Goal: Task Accomplishment & Management: Use online tool/utility

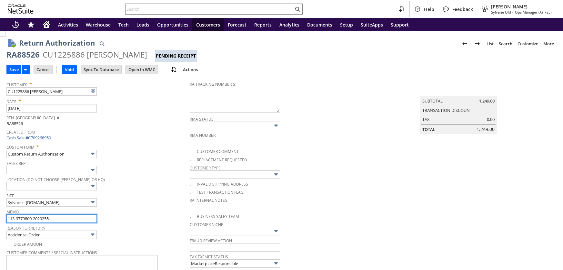
click at [69, 215] on input "113-9779800-2020255" at bounding box center [51, 218] width 90 height 8
type input "Add"
type input "Copy Previous"
type input "113-9779800-2020255- Claim won"
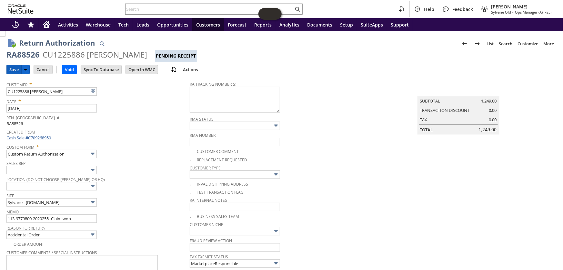
click at [10, 71] on input "Save" at bounding box center [14, 69] width 15 height 8
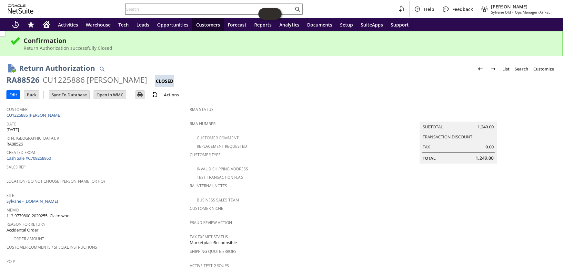
click at [183, 12] on input "text" at bounding box center [210, 9] width 168 height 8
paste input "114-3970299-7501818"
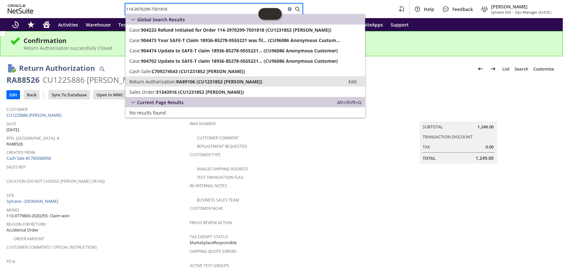
type input "114-3970299-7501818"
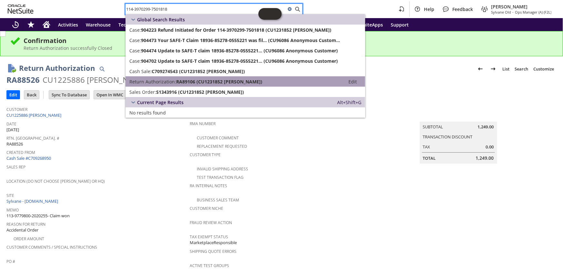
click at [208, 80] on span "RA89106 (CU1231852 Tifani Gelfman)" at bounding box center [219, 81] width 86 height 6
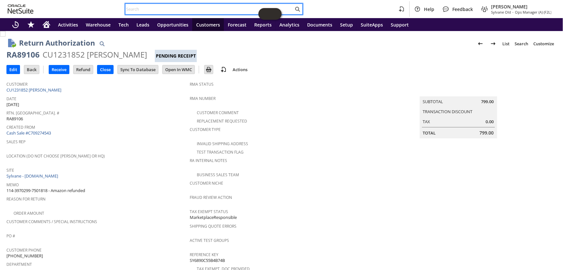
click at [169, 8] on input "text" at bounding box center [210, 9] width 168 height 8
paste input "111-5076671-1668254"
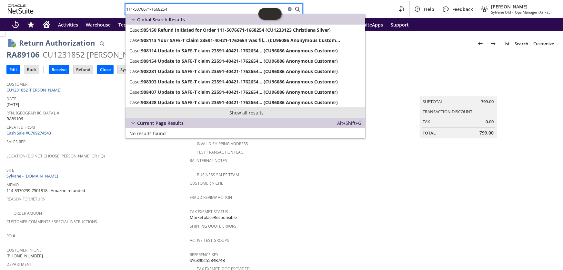
type input "111-5076671-1668254"
click at [243, 116] on link "Show all results" at bounding box center [246, 112] width 240 height 10
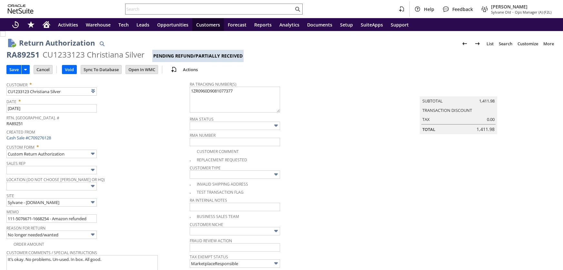
type input "Add"
type input "Copy Previous"
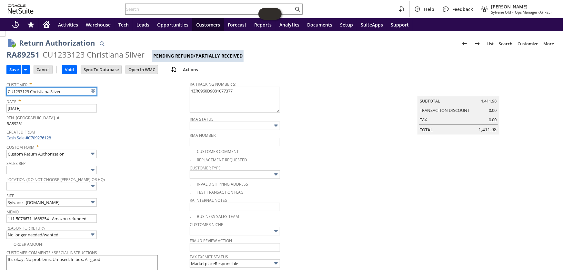
scroll to position [58, 0]
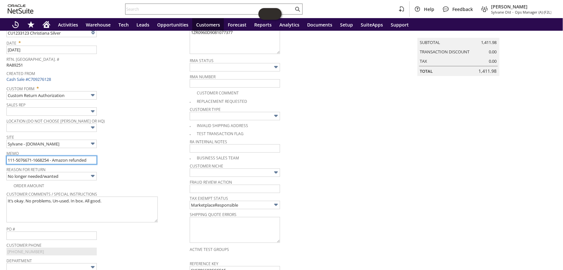
click at [95, 158] on input "111-5076671-1668254 - Amazon refunded" at bounding box center [51, 160] width 90 height 8
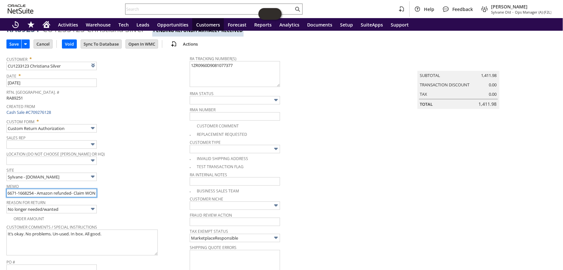
scroll to position [0, 0]
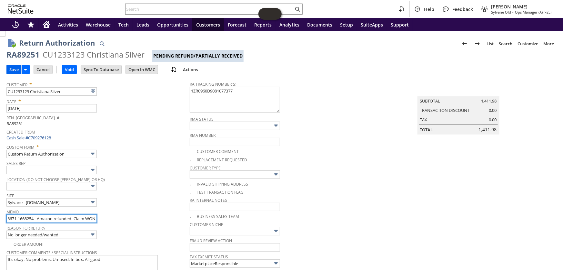
type input "111-5076671-1668254 - Amazon refunded- Claim WON"
click at [14, 66] on input "Save" at bounding box center [14, 69] width 15 height 8
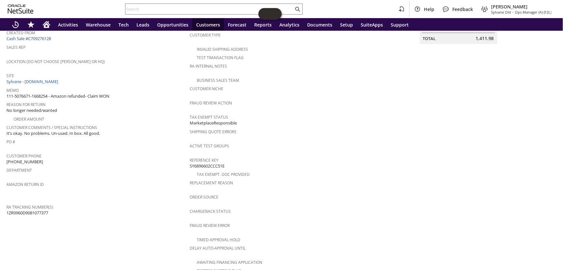
scroll to position [32, 0]
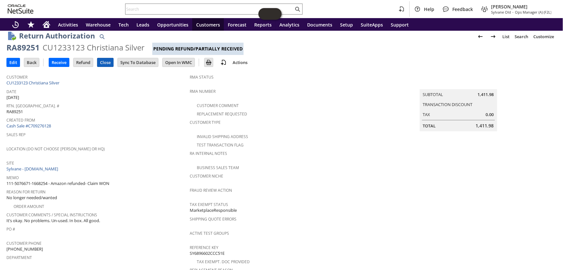
click at [107, 59] on input "Close" at bounding box center [105, 62] width 16 height 8
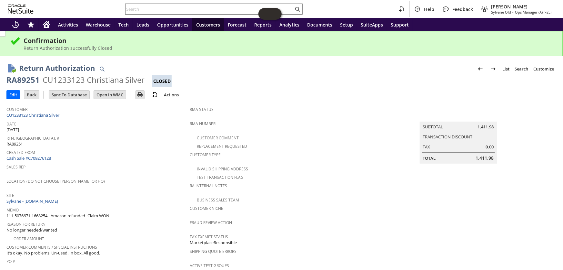
click at [168, 9] on input "text" at bounding box center [210, 9] width 168 height 8
paste input "114-4951317-8545018"
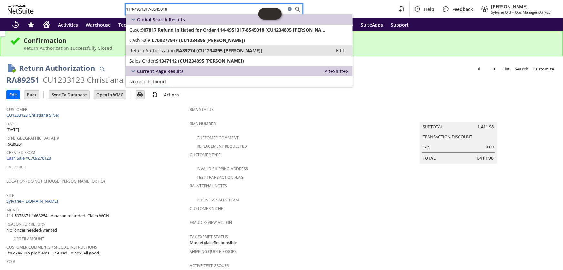
type input "114-4951317-8545018"
click at [186, 48] on span "RA89274 (CU1234895 Vickie Kersting)" at bounding box center [219, 50] width 86 height 6
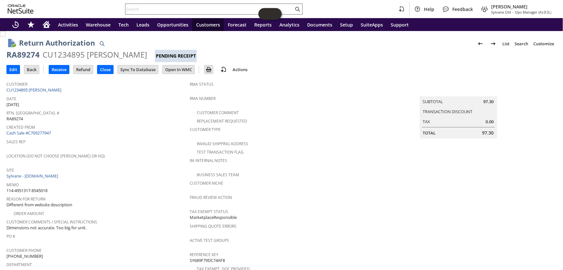
click at [181, 9] on input "text" at bounding box center [210, 9] width 168 height 8
paste input "112-0046076-3119461"
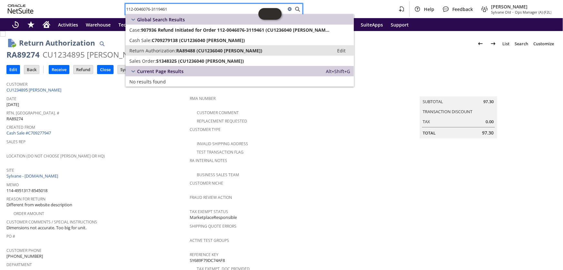
type input "112-0046076-3119461"
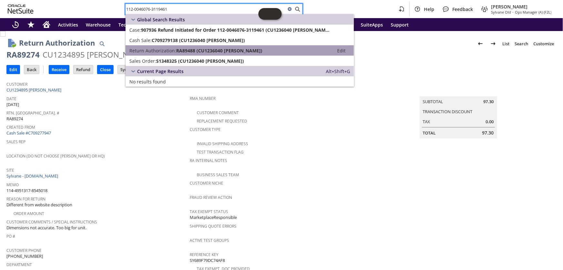
click at [199, 51] on span "RA89488 (CU1236040 [PERSON_NAME])" at bounding box center [219, 50] width 86 height 6
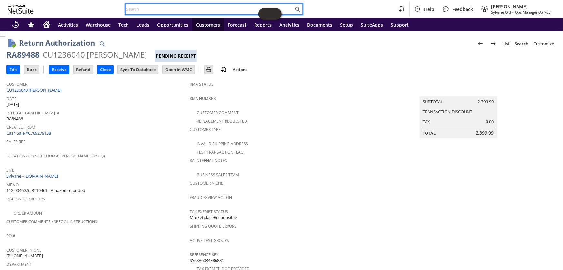
click at [169, 11] on input "text" at bounding box center [210, 9] width 168 height 8
paste input "111-1270645-6414652"
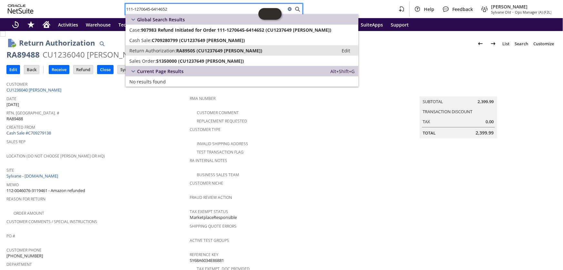
type input "111-1270645-6414652"
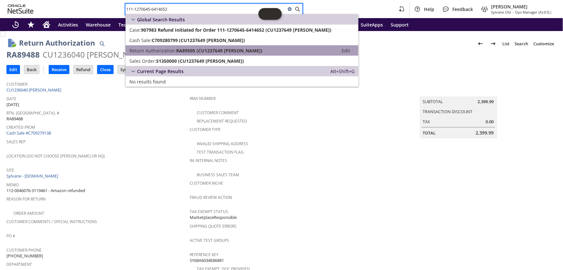
click at [192, 49] on span "RA89505 (CU1237649 [PERSON_NAME])" at bounding box center [219, 50] width 86 height 6
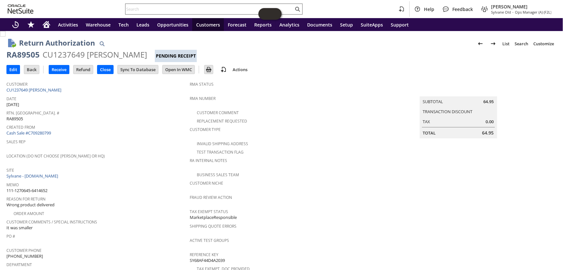
click at [159, 8] on input "text" at bounding box center [210, 9] width 168 height 8
paste input "113-5586601-8569042"
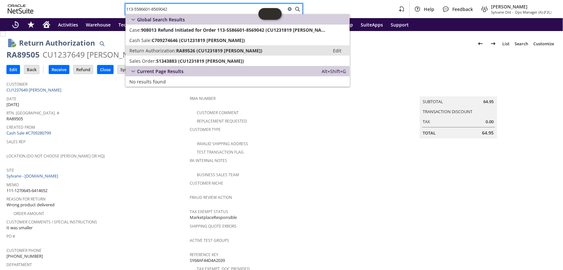
type input "113-5586601-8569042"
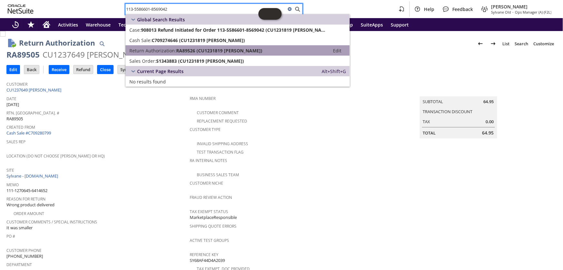
click at [201, 47] on span "RA89526 (CU1231819 ED CLEMENTS)" at bounding box center [219, 50] width 86 height 6
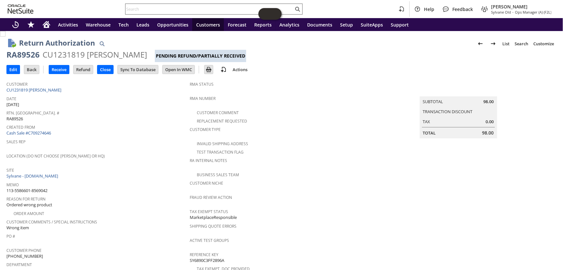
click at [148, 9] on input "text" at bounding box center [210, 9] width 168 height 8
paste input "112-3773884-0057045"
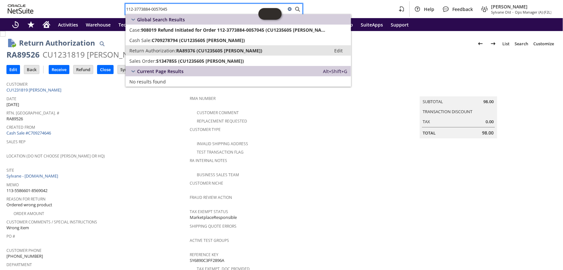
type input "112-3773884-0057045"
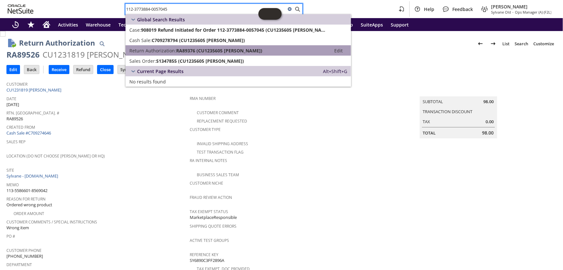
click at [192, 49] on span "RA89376 (CU1235605 Denise Swartz)" at bounding box center [219, 50] width 86 height 6
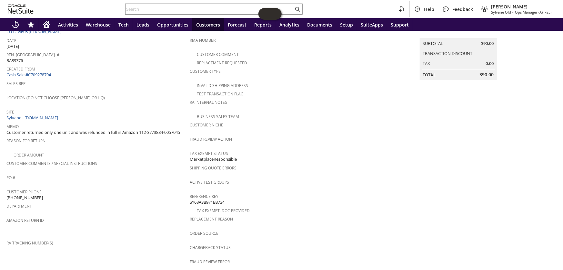
scroll to position [58, 0]
drag, startPoint x: 142, startPoint y: 125, endPoint x: 145, endPoint y: 136, distance: 11.3
click at [145, 136] on tbody "Customer CU1235605 Denise Swartz Date 8/26/2025 Rtn. Auth. # RA89376 Created Fr…" at bounding box center [97, 136] width 183 height 232
copy tbody "112-3773884-0057045 Reason For Return"
click at [148, 8] on input "text" at bounding box center [210, 9] width 168 height 8
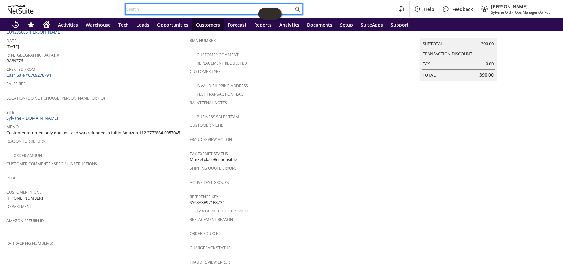
paste input "111-6837173-0435444"
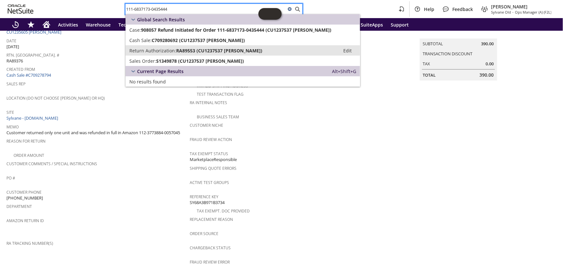
type input "111-6837173-0435444"
click at [183, 48] on span "RA89553 (CU1237537 Douglas Palmborg)" at bounding box center [219, 50] width 86 height 6
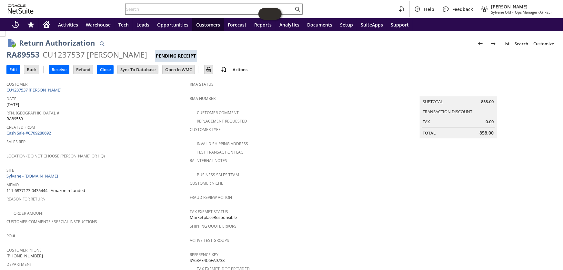
click at [149, 7] on input "text" at bounding box center [210, 9] width 168 height 8
click at [152, 8] on input "text" at bounding box center [210, 9] width 168 height 8
paste input "111-6837173-0435444"
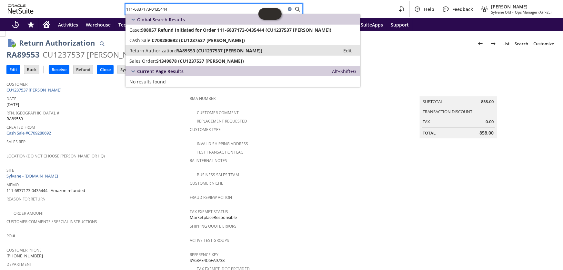
type input "111-6837173-0435444"
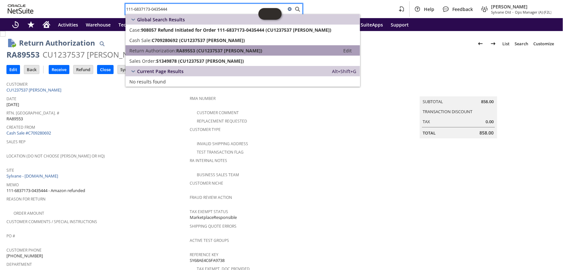
click at [197, 51] on span "RA89553 (CU1237537 [PERSON_NAME])" at bounding box center [219, 50] width 86 height 6
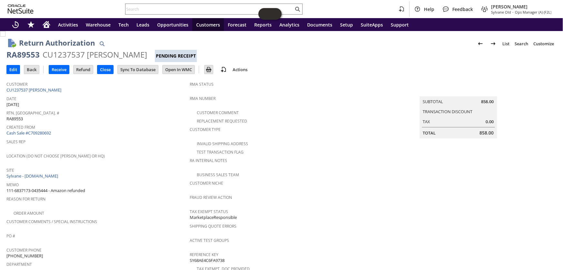
scroll to position [321, 0]
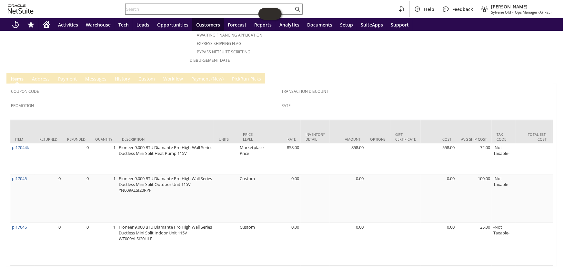
click at [153, 6] on input "text" at bounding box center [210, 9] width 168 height 8
paste input "113-8611086-1259454"
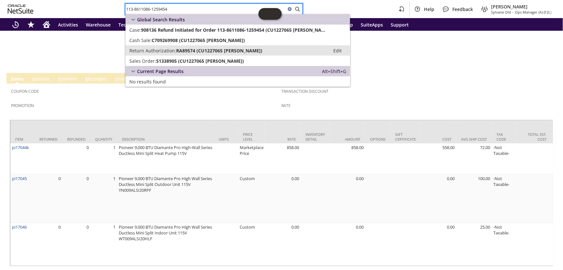
type input "113-8611086-1259454"
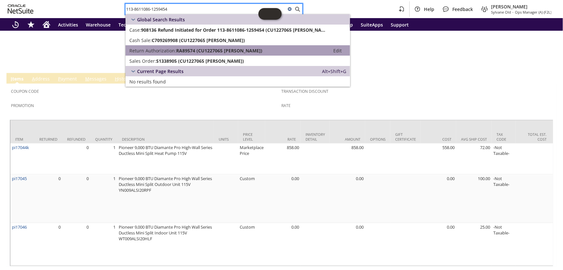
click at [194, 49] on span "RA89574 (CU1227065 Tracie M Weir)" at bounding box center [219, 50] width 86 height 6
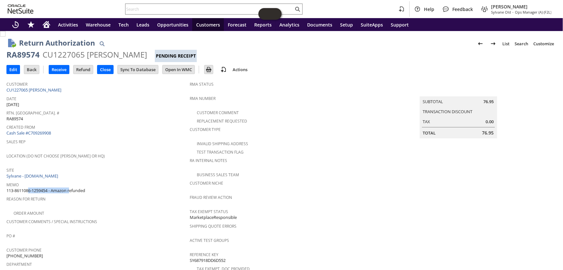
drag, startPoint x: 52, startPoint y: 186, endPoint x: 8, endPoint y: 182, distance: 44.0
click at [8, 187] on span "113-8611086-1259454 - Amazon refunded" at bounding box center [45, 190] width 79 height 6
drag, startPoint x: 18, startPoint y: 182, endPoint x: 24, endPoint y: 178, distance: 6.9
click at [23, 180] on span "Memo" at bounding box center [96, 183] width 180 height 7
drag, startPoint x: 53, startPoint y: 184, endPoint x: 6, endPoint y: 182, distance: 46.5
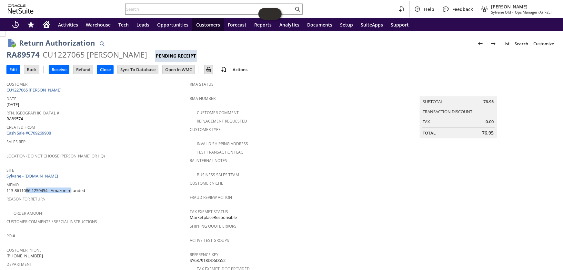
click at [6, 187] on span "113-8611086-1259454 - Amazon refunded" at bounding box center [45, 190] width 79 height 6
copy span "113-8611086-1259454 -"
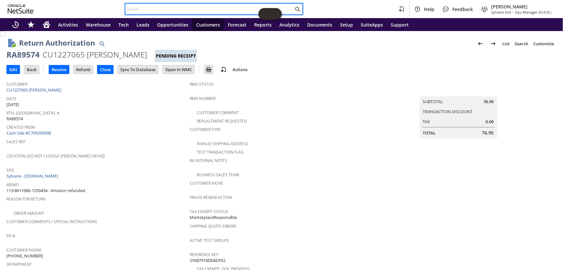
click at [167, 6] on input "text" at bounding box center [210, 9] width 168 height 8
paste input "114-6697829-9274613"
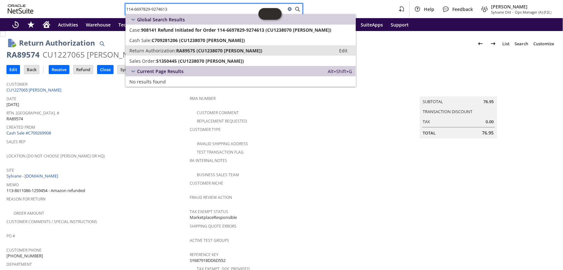
type input "114-6697829-9274613"
click at [199, 50] on span "RA89575 (CU1238070 Jennifer Weekes)" at bounding box center [219, 50] width 86 height 6
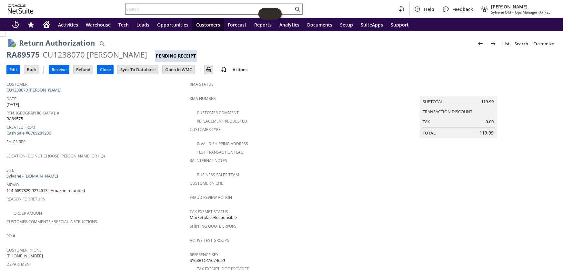
drag, startPoint x: 155, startPoint y: 13, endPoint x: 158, endPoint y: 9, distance: 5.0
click at [156, 13] on div at bounding box center [214, 9] width 178 height 11
click at [159, 9] on input "text" at bounding box center [210, 9] width 168 height 8
paste input "114-8109727-0841005"
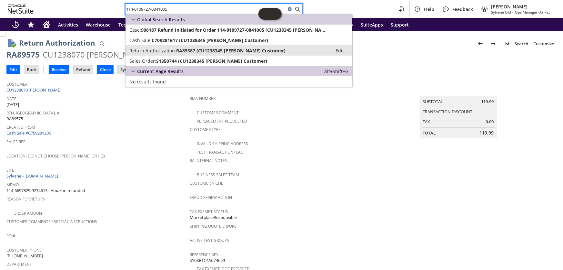
type input "114-8109727-0841005"
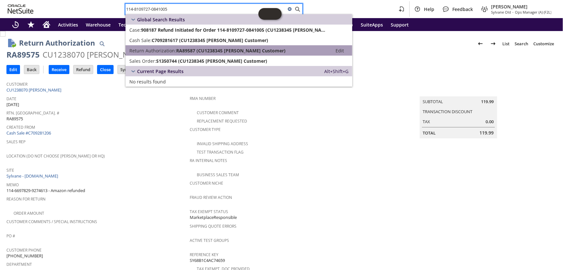
click at [184, 46] on link "Return Authorization: RA89587 (CU1238345 riley Customer) Edit" at bounding box center [239, 50] width 227 height 10
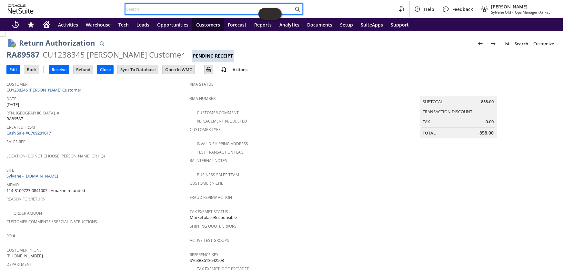
click at [185, 6] on input "text" at bounding box center [210, 9] width 168 height 8
paste input "113-4857767-1314604"
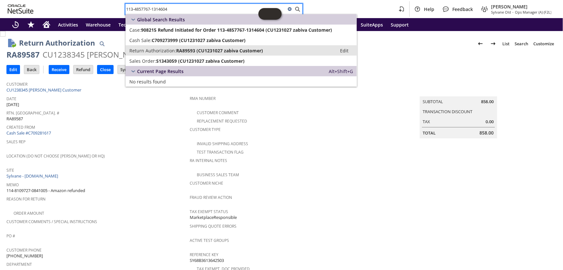
type input "113-4857767-1314604"
click at [206, 47] on span "RA89593 (CU1231027 zabiva Customer)" at bounding box center [219, 50] width 87 height 6
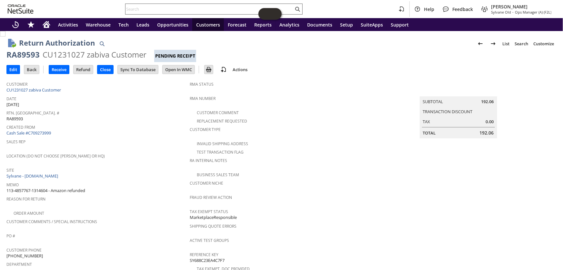
click at [175, 9] on input "text" at bounding box center [210, 9] width 168 height 8
paste input "112-3027686-1990610"
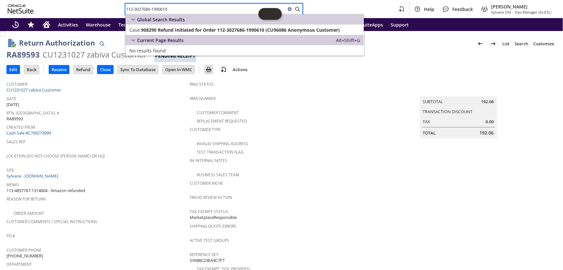
click at [200, 24] on div "Global Search Results" at bounding box center [245, 19] width 239 height 10
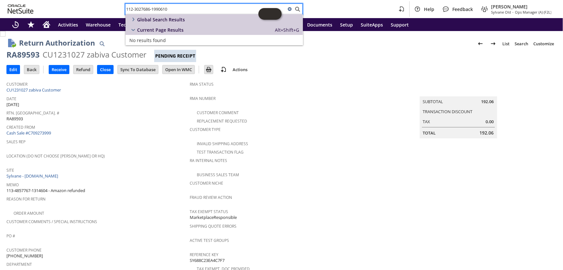
drag, startPoint x: 207, startPoint y: 40, endPoint x: 210, endPoint y: 44, distance: 4.8
click at [210, 44] on link "No results found" at bounding box center [215, 40] width 178 height 10
drag, startPoint x: 176, startPoint y: 8, endPoint x: 112, endPoint y: 10, distance: 63.9
click at [111, 10] on div "112-3027686-1990610 Help Feedback Coby Miller Sylvane Old - Ops Manager (A) (F2…" at bounding box center [281, 9] width 563 height 18
paste input "RA89084"
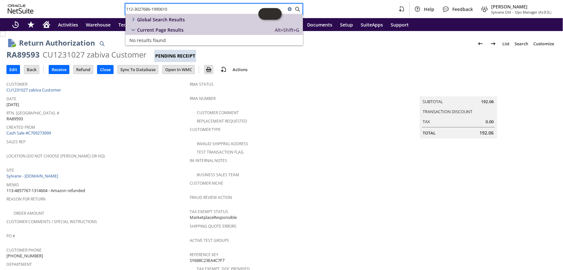
type input "RA89084"
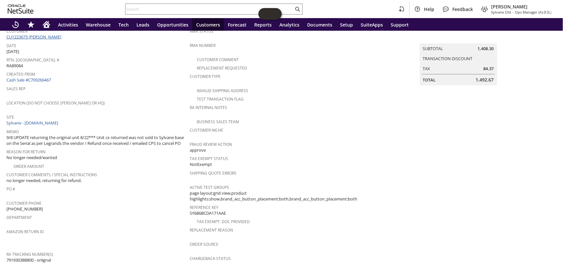
scroll to position [24, 0]
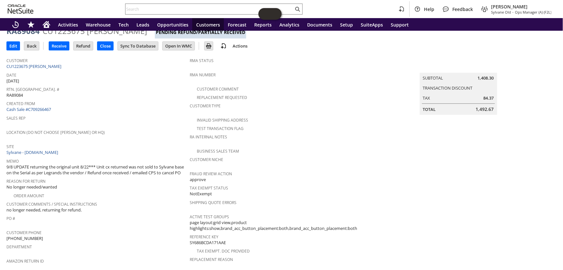
click at [17, 92] on span "RA89084" at bounding box center [14, 95] width 16 height 6
copy span "RA89084"
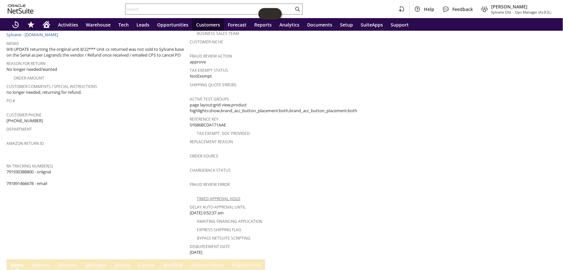
scroll to position [53, 0]
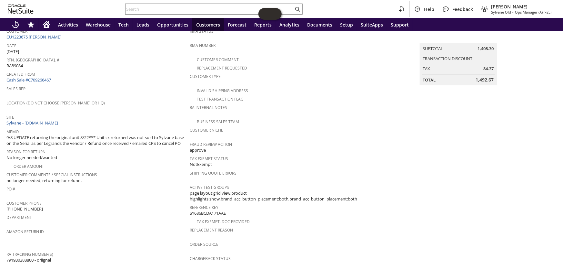
click at [38, 37] on link "CU1223675 [PERSON_NAME]" at bounding box center [34, 37] width 56 height 6
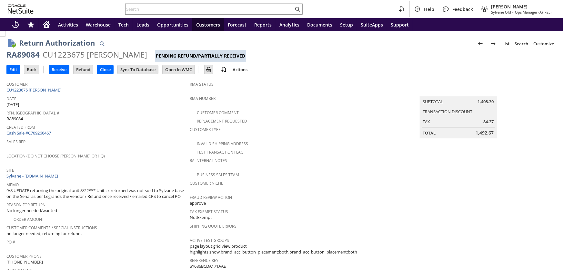
scroll to position [288, 0]
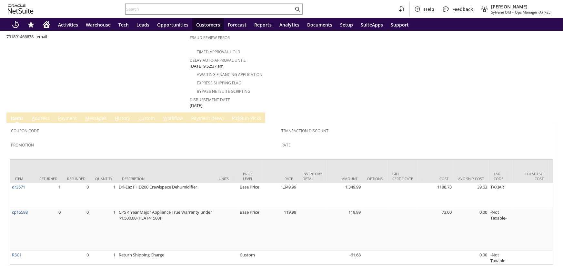
click at [118, 115] on link "H istory" at bounding box center [122, 118] width 18 height 7
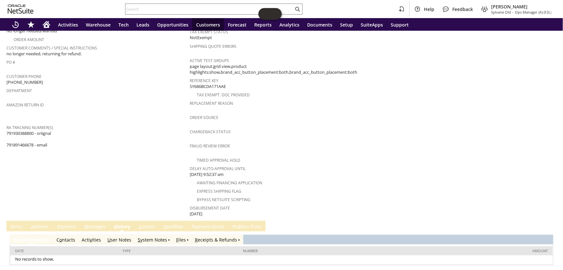
scroll to position [0, 0]
click at [200, 236] on link "R eceipts & Refunds" at bounding box center [216, 239] width 42 height 6
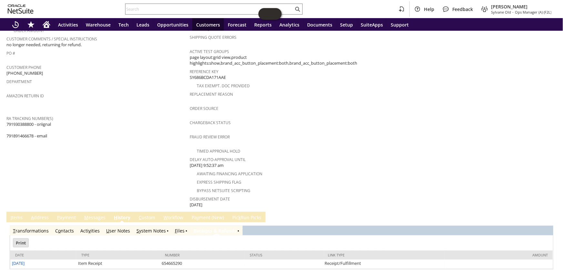
scroll to position [192, 0]
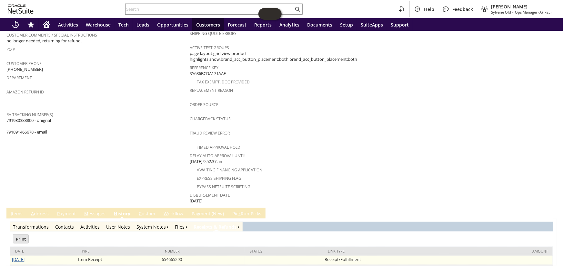
click at [25, 256] on link "[DATE]" at bounding box center [18, 259] width 13 height 6
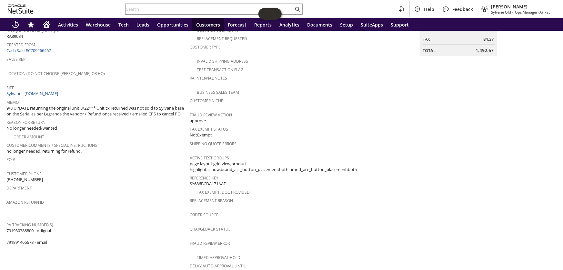
scroll to position [53, 0]
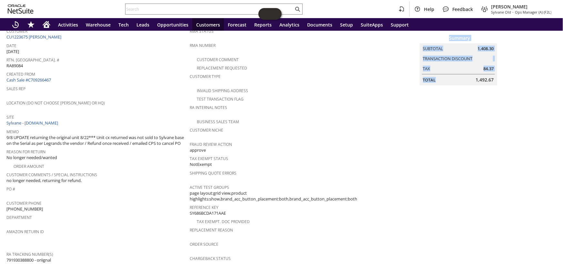
drag, startPoint x: 470, startPoint y: 74, endPoint x: 495, endPoint y: 76, distance: 24.9
click at [495, 76] on td "Summary Subtotal 1,408.30 Transaction Discount Tax 84.37 Total 1,492.67" at bounding box center [465, 55] width 183 height 60
copy table "Summary Subtotal 1,408.30 Transaction Discount Tax 84.37 Total"
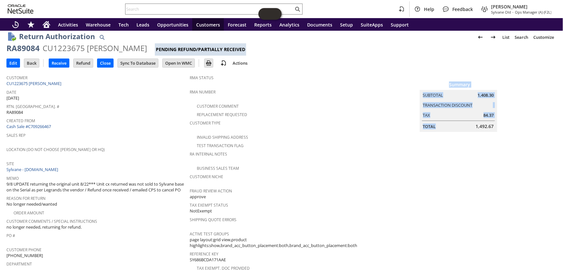
scroll to position [0, 0]
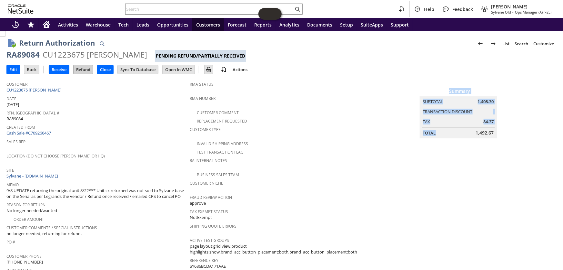
click at [86, 70] on input "Refund" at bounding box center [83, 69] width 19 height 8
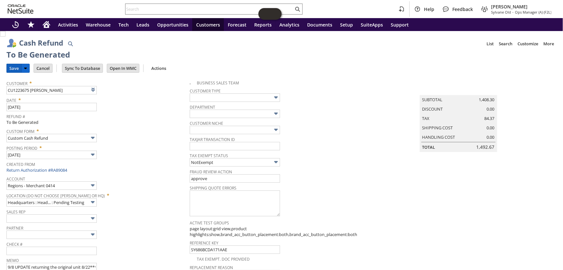
click at [7, 66] on input "Save" at bounding box center [14, 68] width 15 height 8
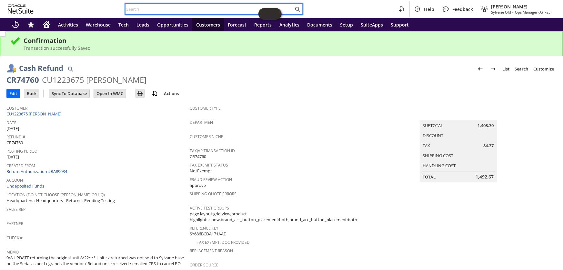
click at [200, 8] on input "text" at bounding box center [210, 9] width 168 height 8
paste input "113-1618948-4358632"
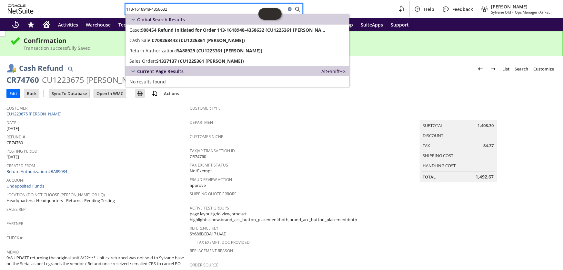
drag, startPoint x: 188, startPoint y: 11, endPoint x: 137, endPoint y: 8, distance: 51.1
click at [113, 8] on div "113-1618948-4358632 Help Feedback Coby Miller Sylvane Old - Ops Manager (A) (F2…" at bounding box center [281, 9] width 563 height 18
paste input "4-1209341-4662668"
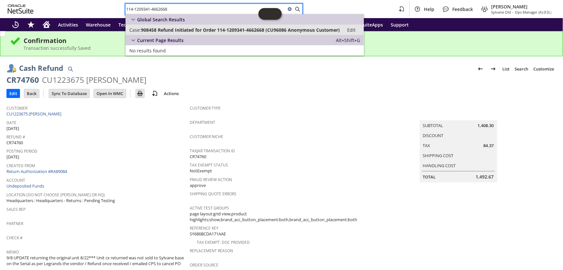
type input "114-1209341-4662668"
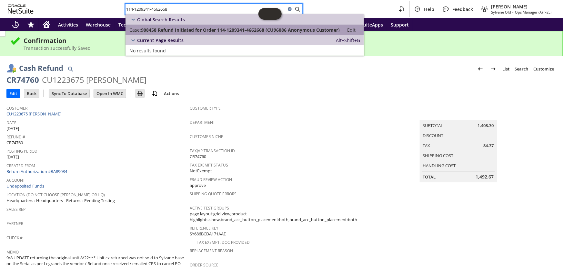
click at [175, 29] on span "908458 Refund Initiated for Order 114-1209341-4662668 (CU96086 Anonymous Custom…" at bounding box center [240, 30] width 199 height 6
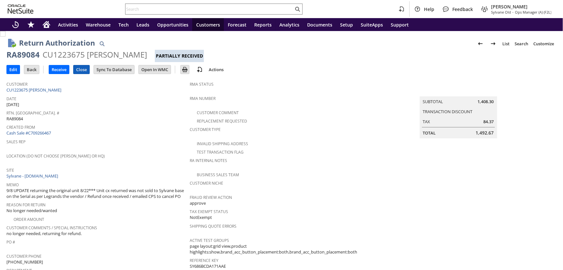
click at [81, 69] on input "Close" at bounding box center [82, 69] width 16 height 8
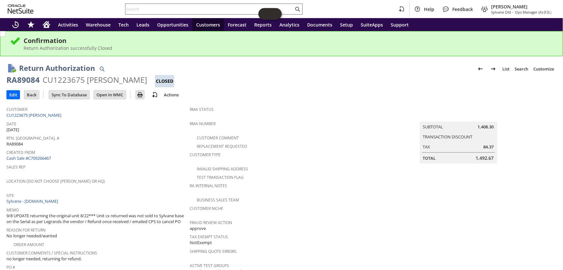
click at [183, 9] on input "text" at bounding box center [210, 9] width 168 height 8
paste input "111-0879678-3265050"
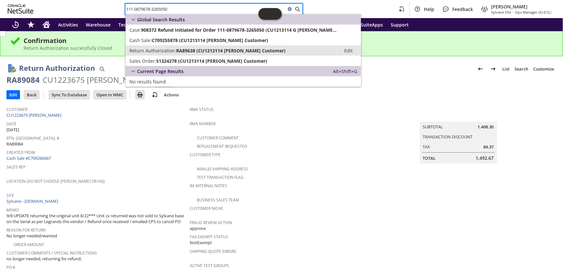
type input "111-0879678-3265050"
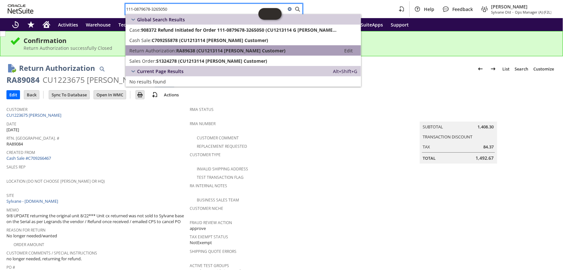
click at [210, 49] on span "RA89638 (CU1213114 G Taylor Customer)" at bounding box center [230, 50] width 109 height 6
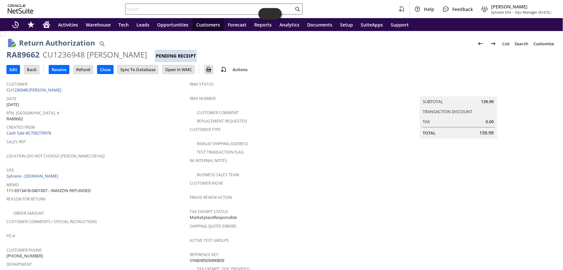
click at [164, 6] on input "text" at bounding box center [210, 9] width 168 height 8
paste input "113-5725389-9769008"
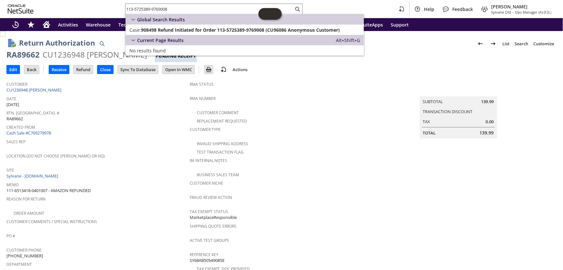
click at [295, 108] on div "Customer Comment" at bounding box center [281, 112] width 183 height 8
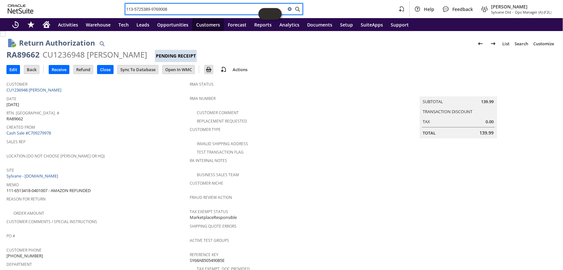
drag, startPoint x: 179, startPoint y: 9, endPoint x: 143, endPoint y: 8, distance: 36.8
click at [111, 4] on div "113-5725389-9769008 Help Feedback Coby Miller Sylvane Old - Ops Manager (A) (F2…" at bounding box center [281, 9] width 563 height 18
paste input "7522413-5913016"
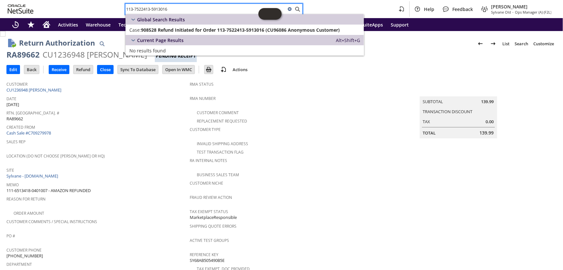
paste input "1-3202216-6113803"
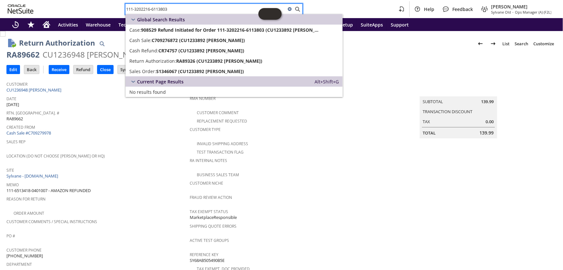
click at [181, 6] on input "111-3202216-6113803" at bounding box center [206, 9] width 160 height 8
paste input "4-4834555-349385"
click at [178, 7] on input "114-4834555-3493853" at bounding box center [210, 9] width 168 height 8
paste input "1-6493870-6130627"
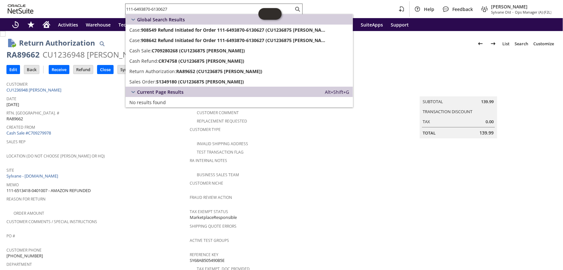
click at [182, 6] on input "111-6493870-6130627" at bounding box center [210, 9] width 168 height 8
click at [178, 8] on input "111-6493870-6130627" at bounding box center [206, 9] width 160 height 8
drag, startPoint x: 178, startPoint y: 9, endPoint x: 128, endPoint y: 6, distance: 50.1
click at [128, 6] on input "111-6493870-6130627" at bounding box center [206, 9] width 160 height 8
paste input "4-6814585-6735410"
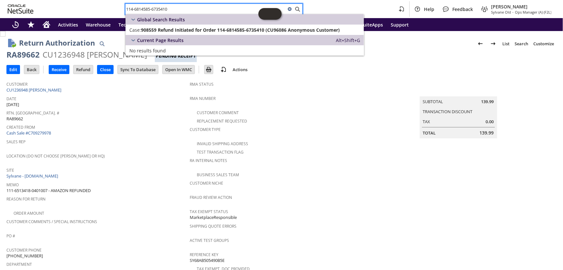
paste input "2706204-1661818"
paste input "7831807-7051401"
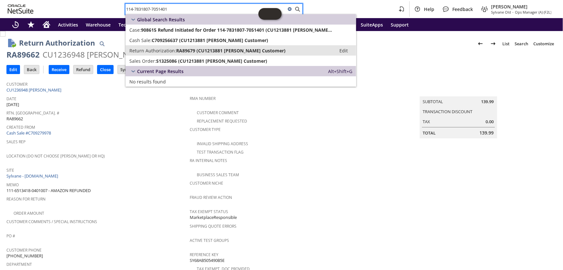
type input "114-7831807-7051401"
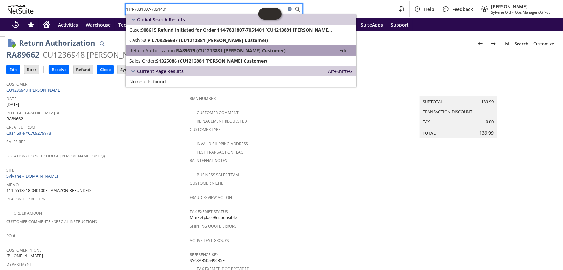
click at [194, 48] on span "RA89679 (CU1213881 Trisha Customer)" at bounding box center [230, 50] width 109 height 6
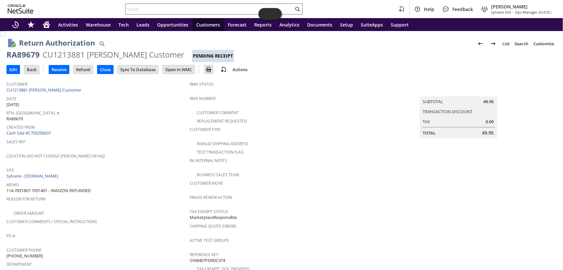
click at [230, 9] on input "text" at bounding box center [210, 9] width 168 height 8
paste input "111-6242458-0191439"
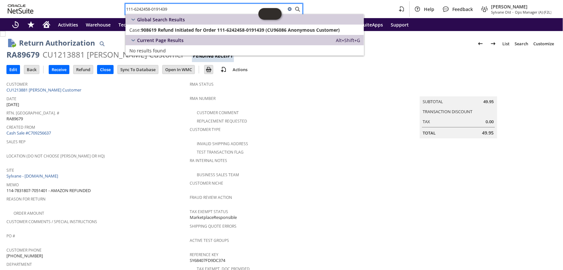
drag, startPoint x: 164, startPoint y: 10, endPoint x: 115, endPoint y: 9, distance: 49.1
click at [115, 9] on div "111-6242458-0191439 Help Feedback Coby Miller Sylvane Old - Ops Manager (A) (F2…" at bounding box center [281, 9] width 563 height 18
paste input "3-4244631-845781"
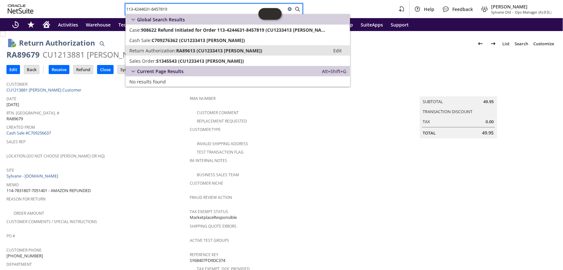
type input "113-4244631-8457819"
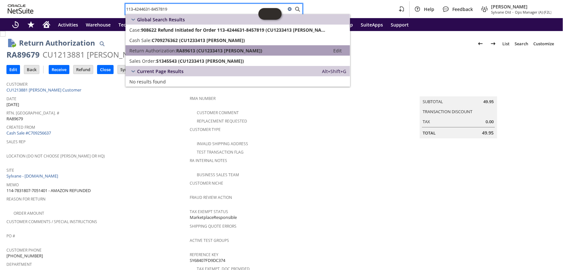
click at [229, 52] on span "RA89613 (CU1233413 Miley Nguyen)" at bounding box center [219, 50] width 86 height 6
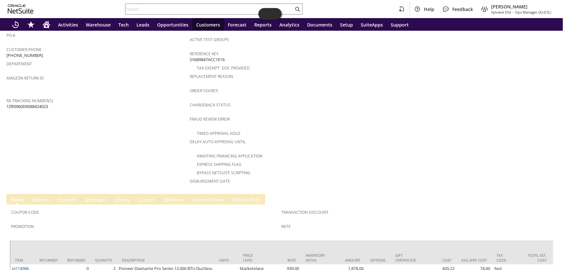
scroll to position [264, 0]
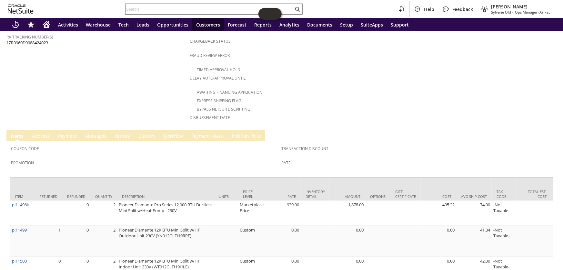
click at [196, 14] on div at bounding box center [214, 9] width 178 height 11
click at [198, 12] on input "text" at bounding box center [210, 9] width 168 height 8
paste input "111-6073023-9040229"
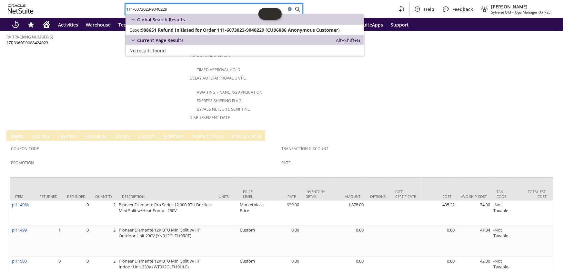
type input "111-6073023-9040229"
